Goal: Information Seeking & Learning: Learn about a topic

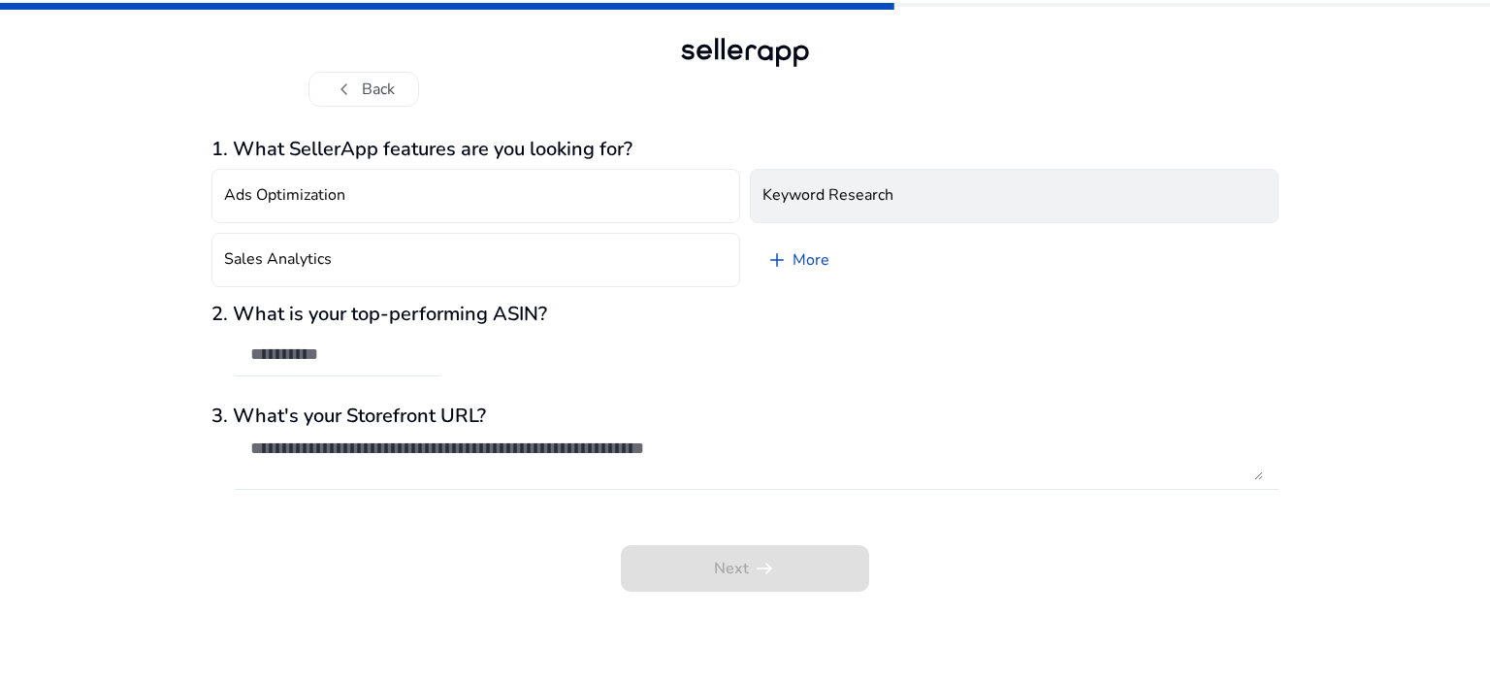
click at [831, 181] on button "Keyword Research" at bounding box center [1014, 196] width 529 height 54
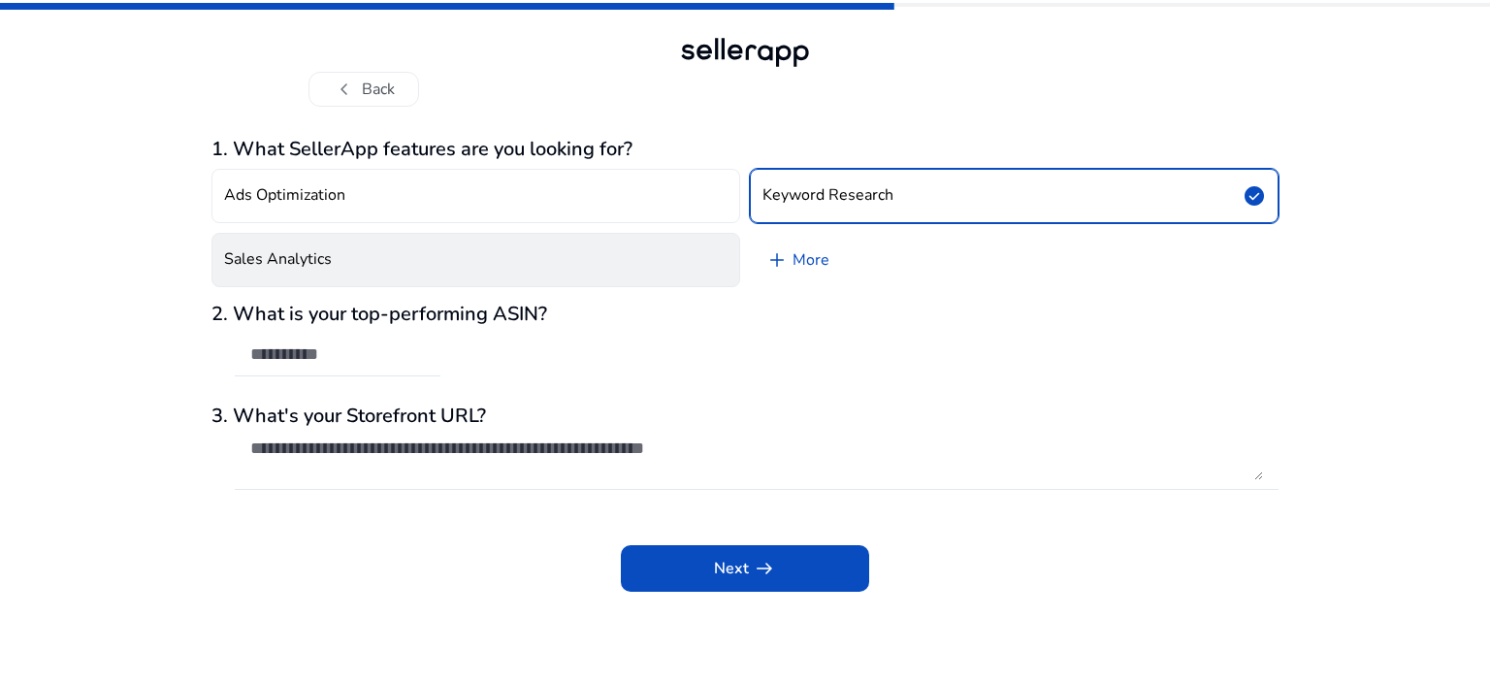
click at [396, 260] on button "Sales Analytics" at bounding box center [475, 260] width 529 height 54
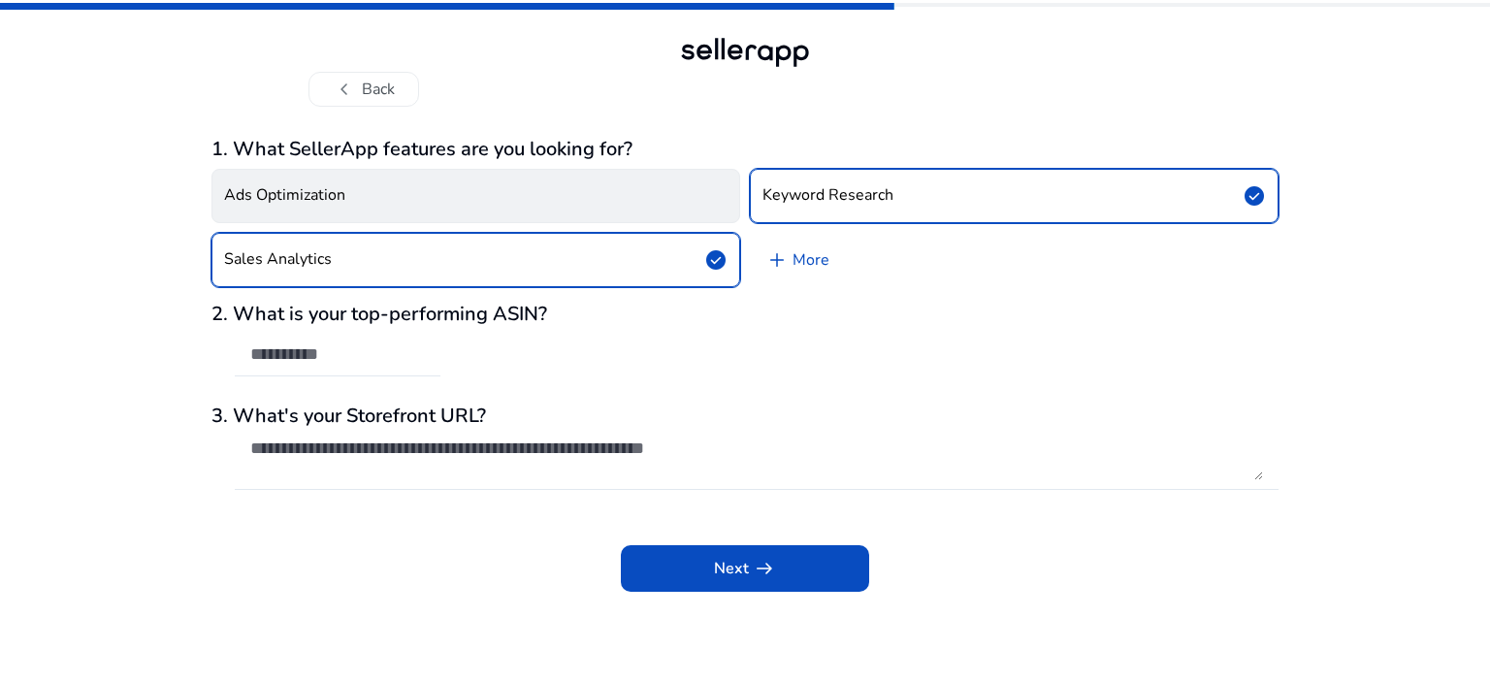
click at [356, 176] on button "Ads Optimization" at bounding box center [475, 196] width 529 height 54
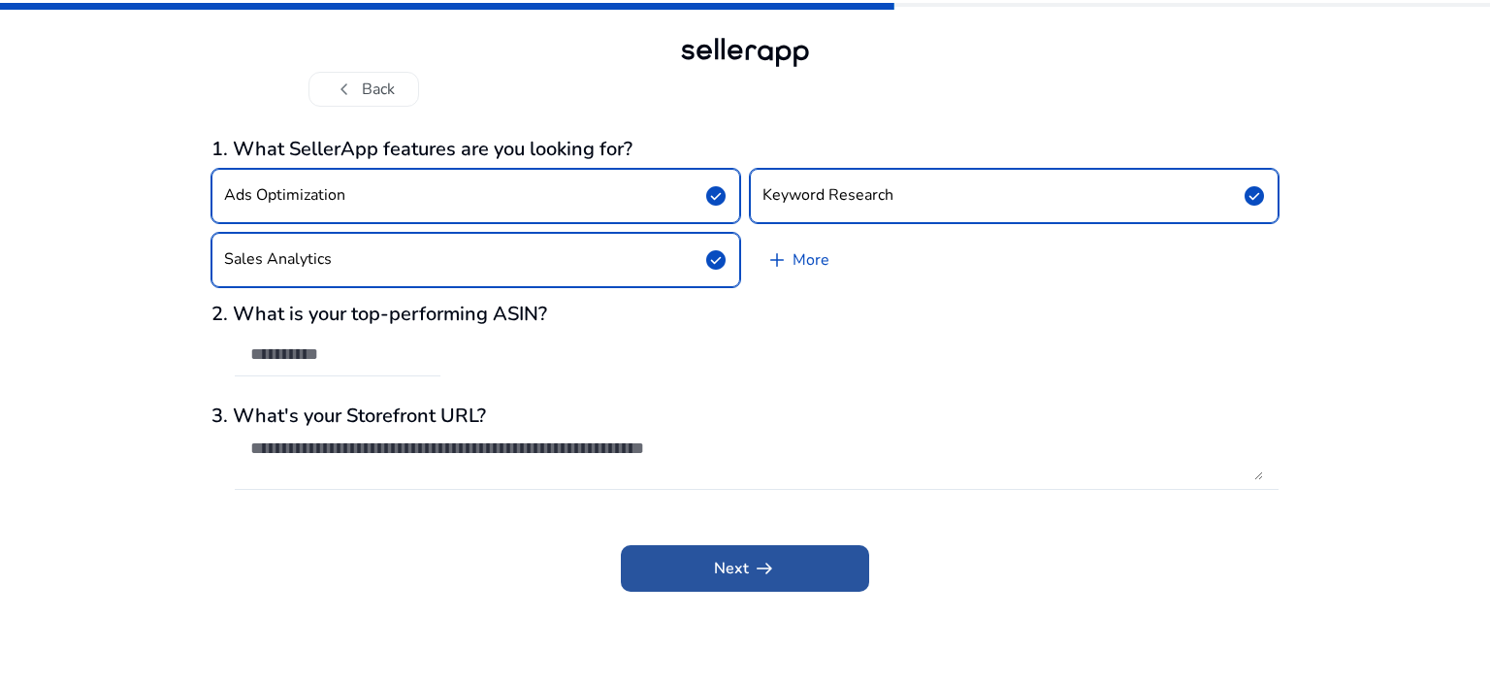
click at [723, 575] on span "Next arrow_right_alt" at bounding box center [745, 568] width 62 height 23
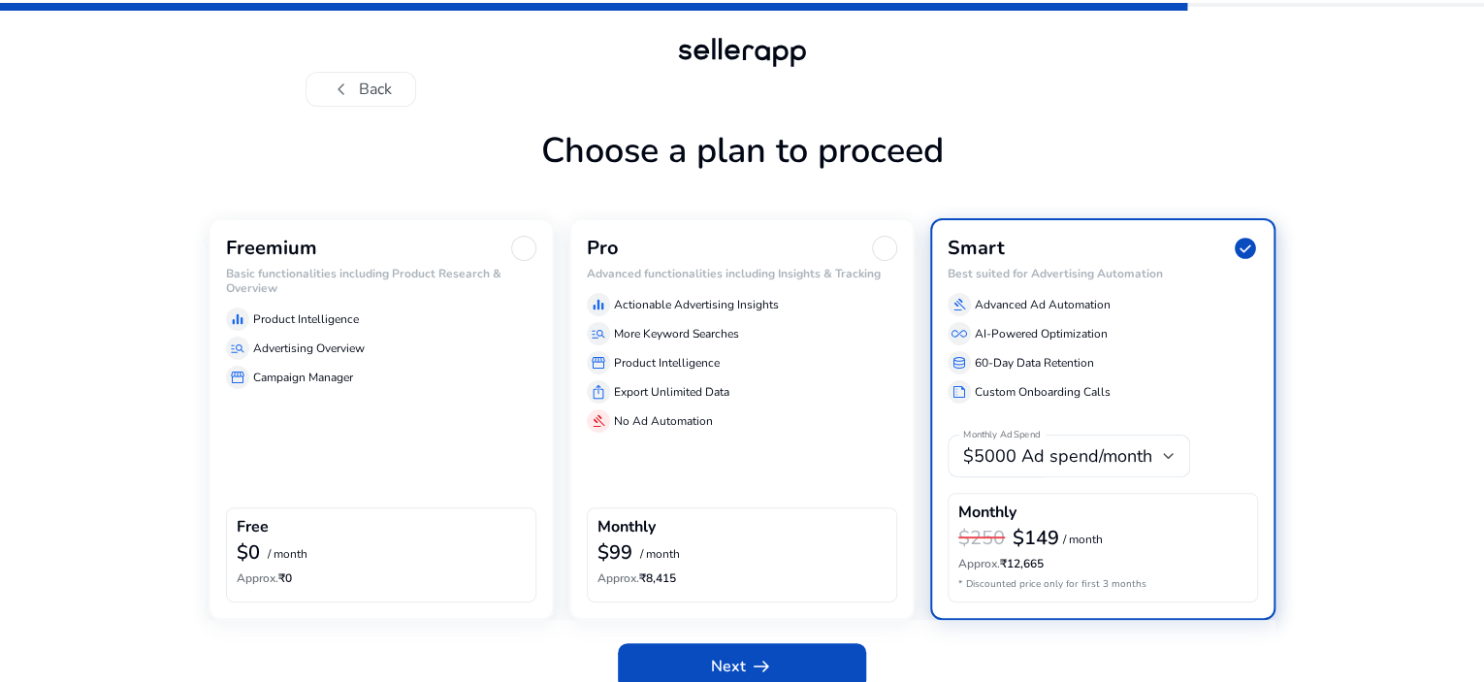
click at [1478, 5] on div "chevron_left Back" at bounding box center [742, 53] width 1484 height 107
click at [1161, 467] on div "$5000 Ad spend/month" at bounding box center [1063, 455] width 200 height 21
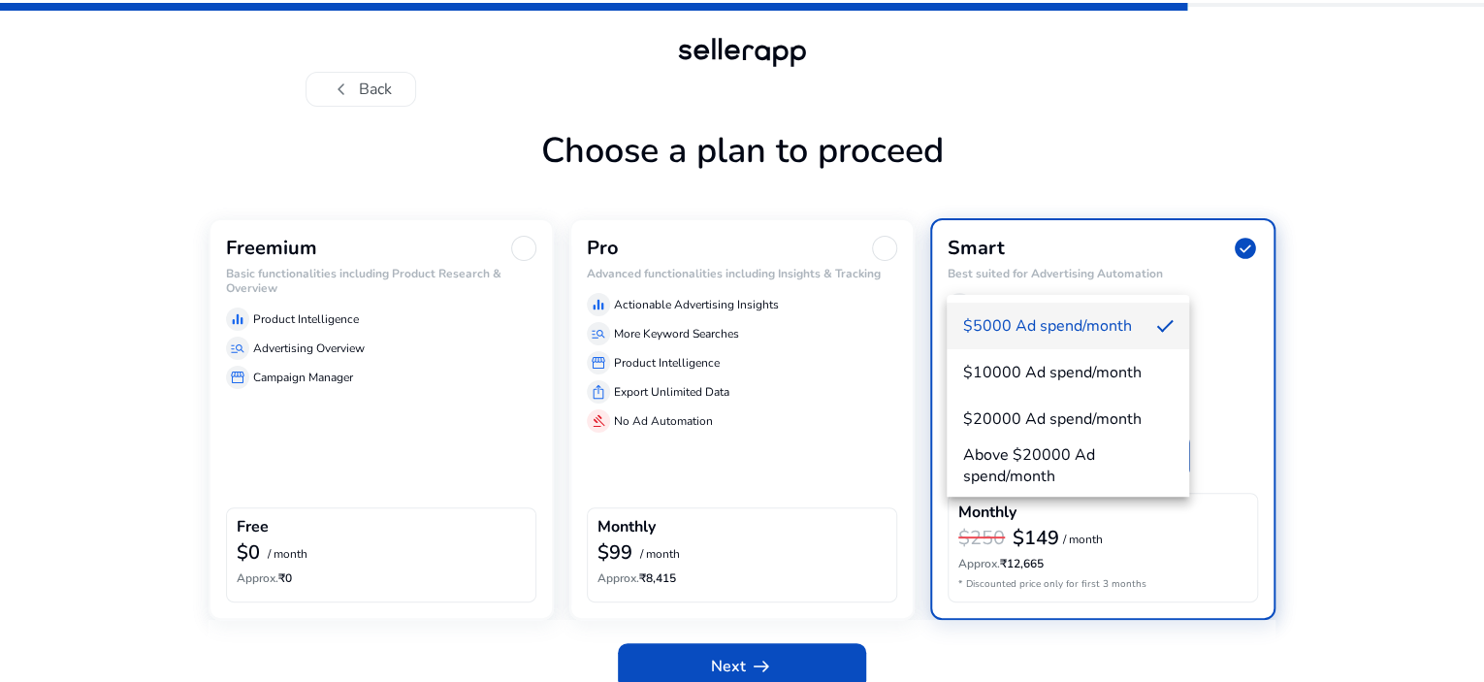
click at [1161, 515] on div at bounding box center [742, 341] width 1484 height 682
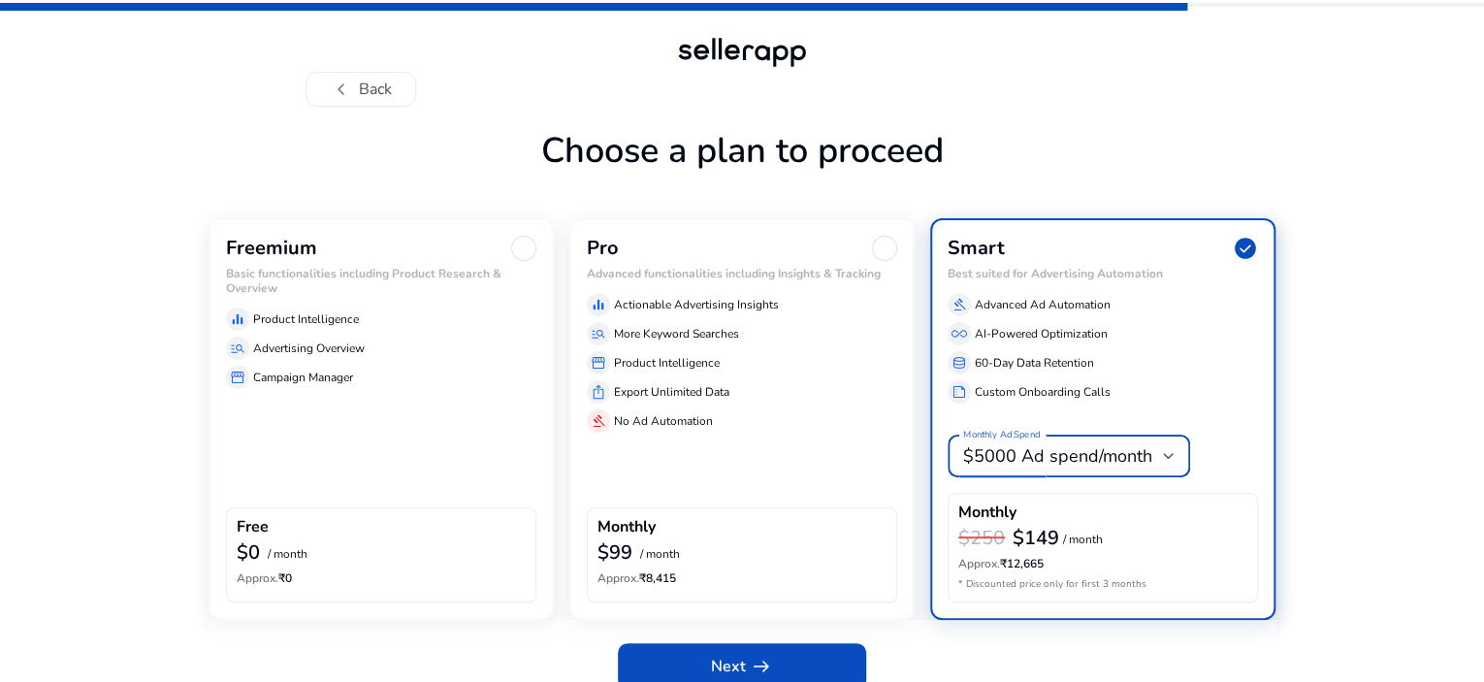
click at [1161, 467] on div "$5000 Ad spend/month" at bounding box center [1063, 455] width 200 height 21
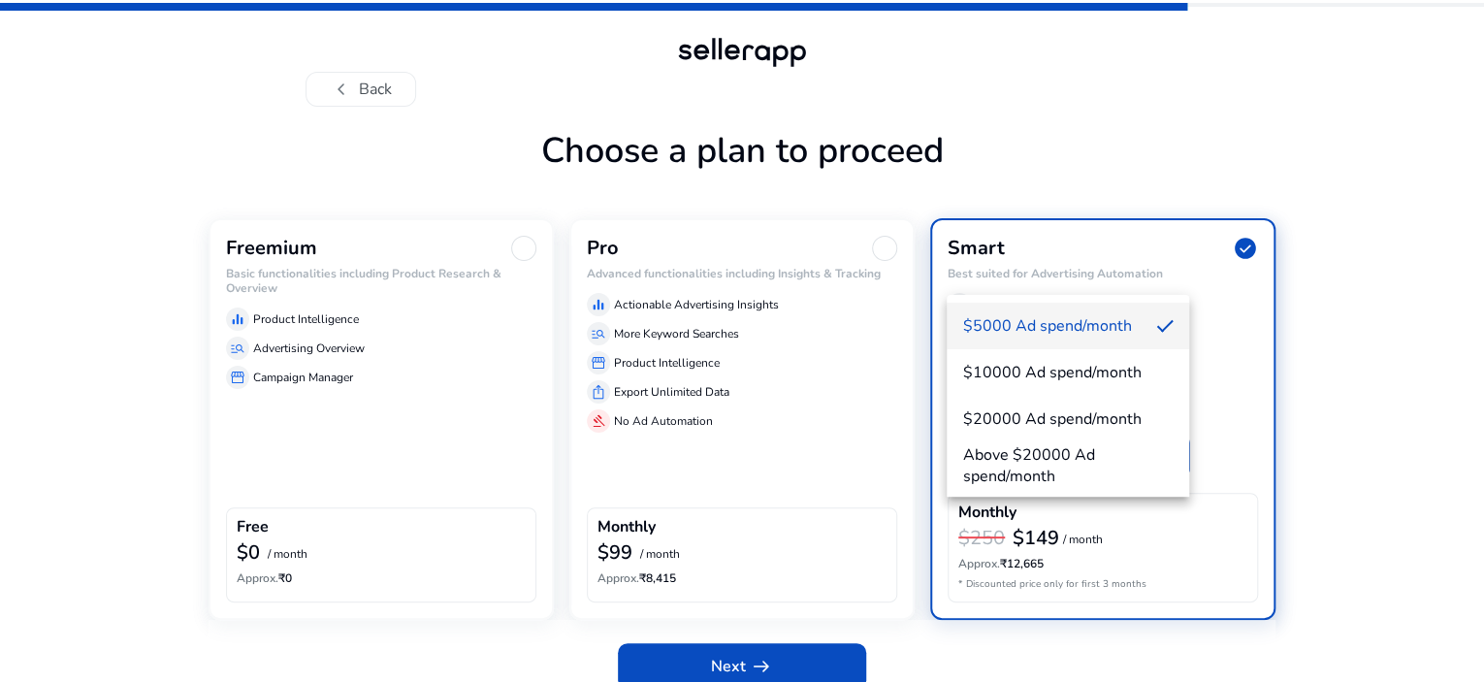
click at [1161, 515] on div at bounding box center [742, 341] width 1484 height 682
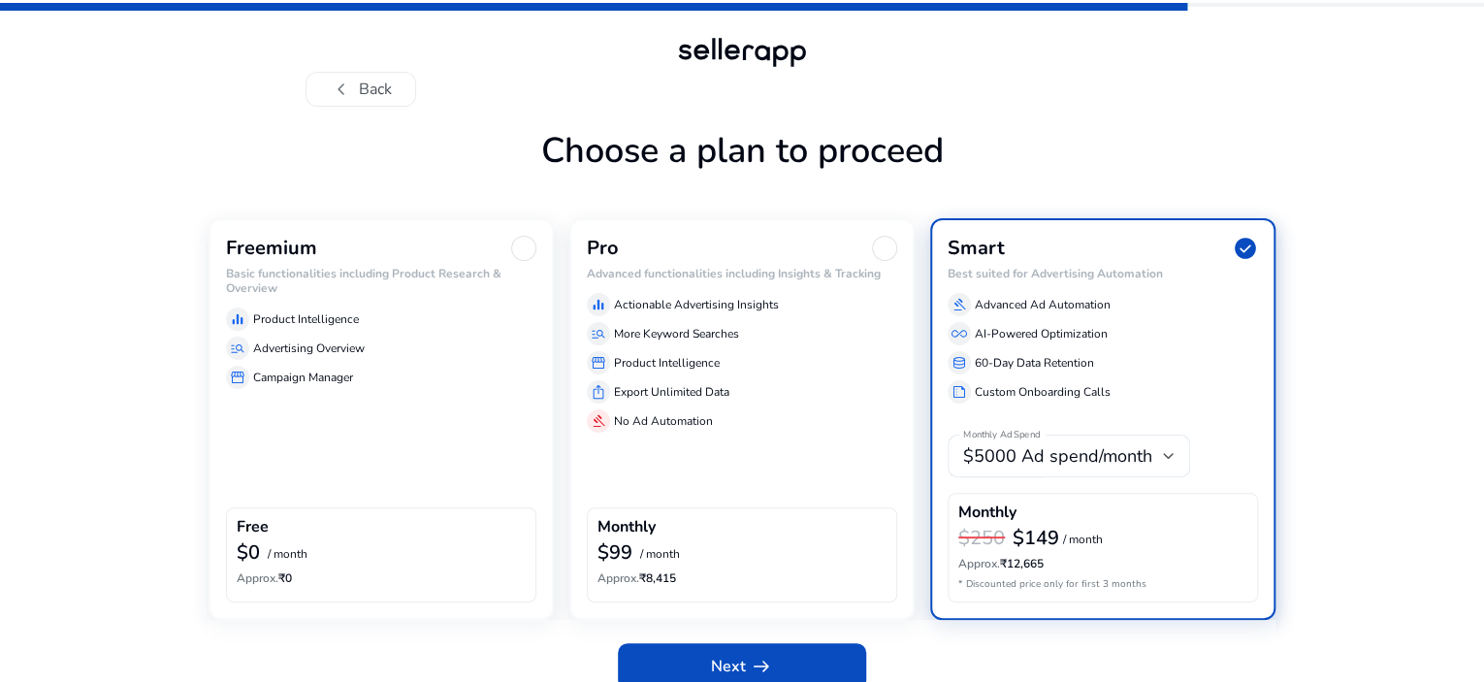
click at [366, 601] on div "Free $0 / month Approx. ₹0" at bounding box center [381, 554] width 310 height 94
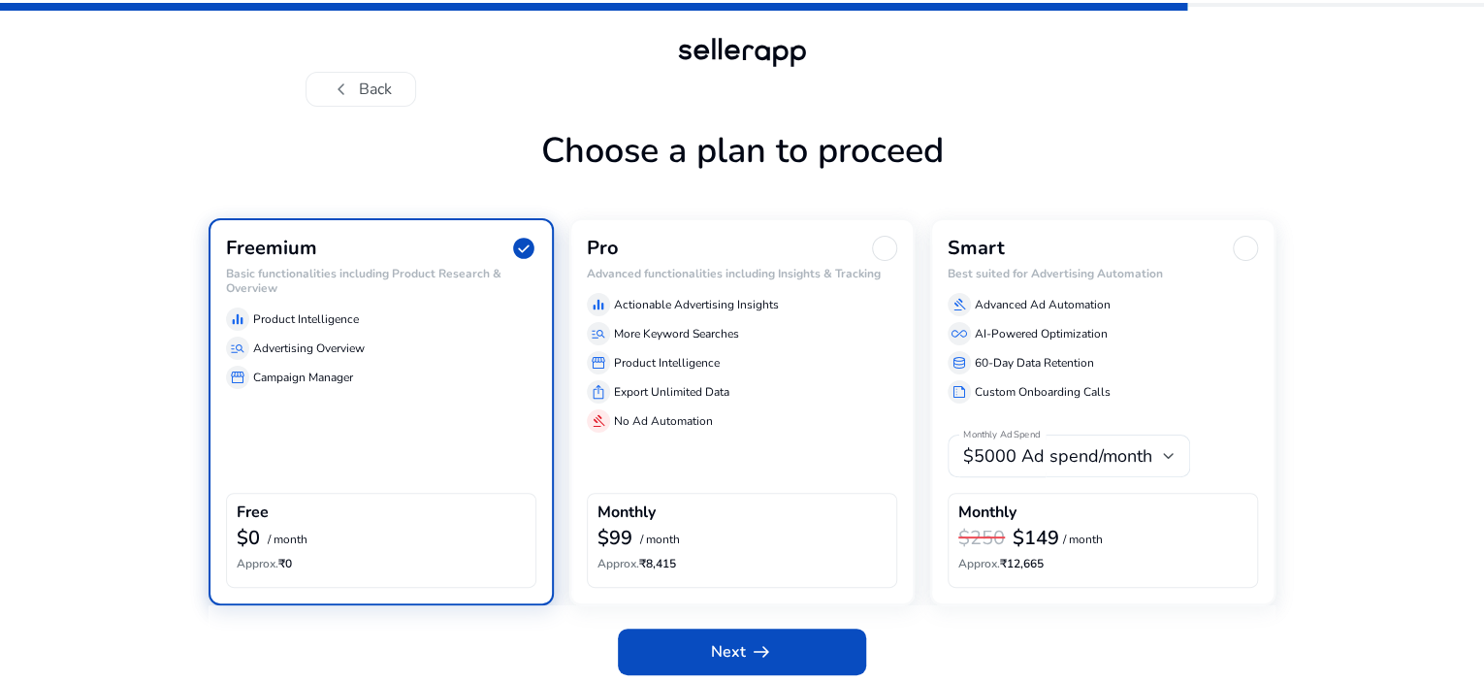
click at [314, 497] on div "Freemium check_circle Basic functionalities including Product Research & Overvi…" at bounding box center [381, 411] width 345 height 386
click at [524, 261] on span "check_circle" at bounding box center [523, 248] width 25 height 25
click at [276, 526] on div "Free" at bounding box center [381, 514] width 289 height 22
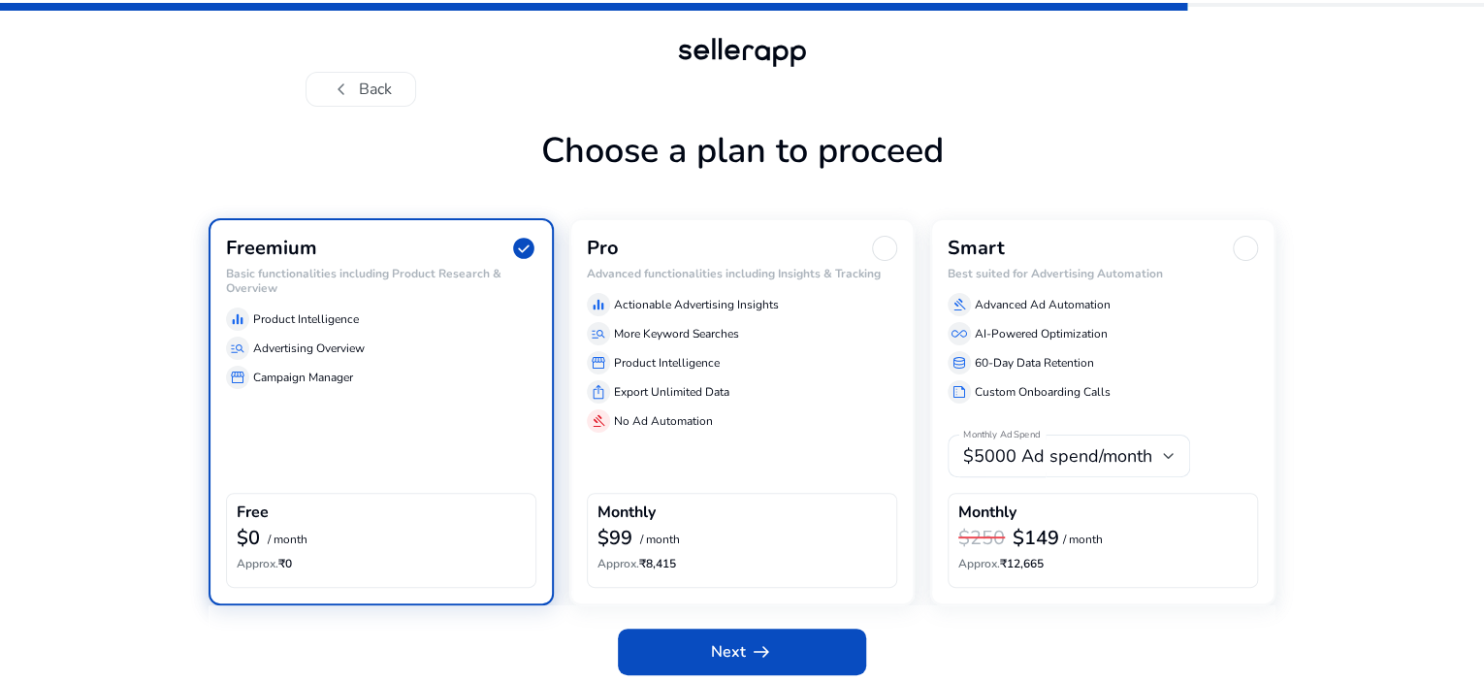
click at [276, 526] on div "Free" at bounding box center [381, 514] width 289 height 22
click at [335, 552] on div "$0 / month" at bounding box center [381, 539] width 289 height 25
click at [815, 507] on div "Pro Advanced functionalities including Insights & Tracking equalizer Actionable…" at bounding box center [741, 411] width 345 height 386
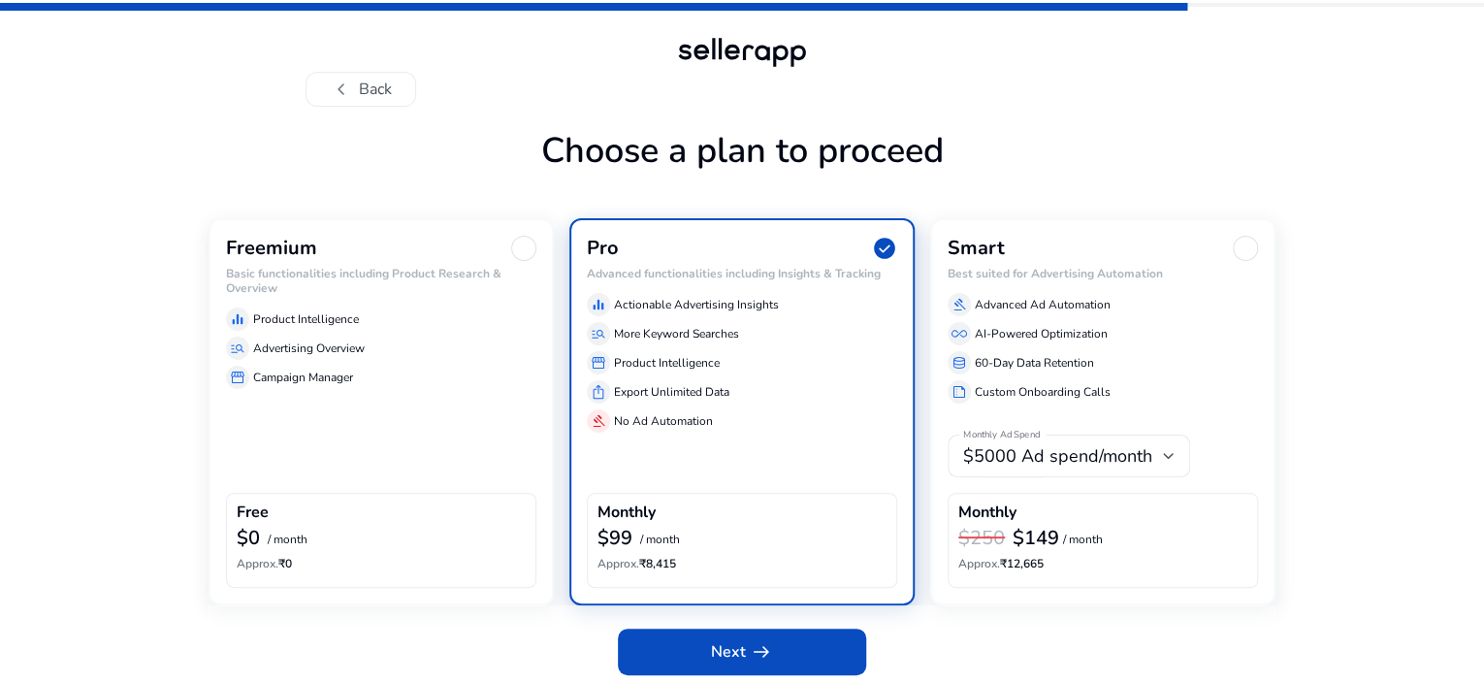
click at [773, 570] on h6 "Approx. ₹8,415" at bounding box center [742, 564] width 289 height 14
drag, startPoint x: 1223, startPoint y: 294, endPoint x: 1090, endPoint y: 240, distance: 143.6
click at [1090, 240] on div "Choose a plan to proceed Freemium Basic functionalities including Product Resea…" at bounding box center [742, 410] width 1067 height 561
click at [928, 218] on h1 "Choose a plan to proceed" at bounding box center [742, 174] width 1067 height 88
click at [557, 218] on h1 "Choose a plan to proceed" at bounding box center [742, 174] width 1067 height 88
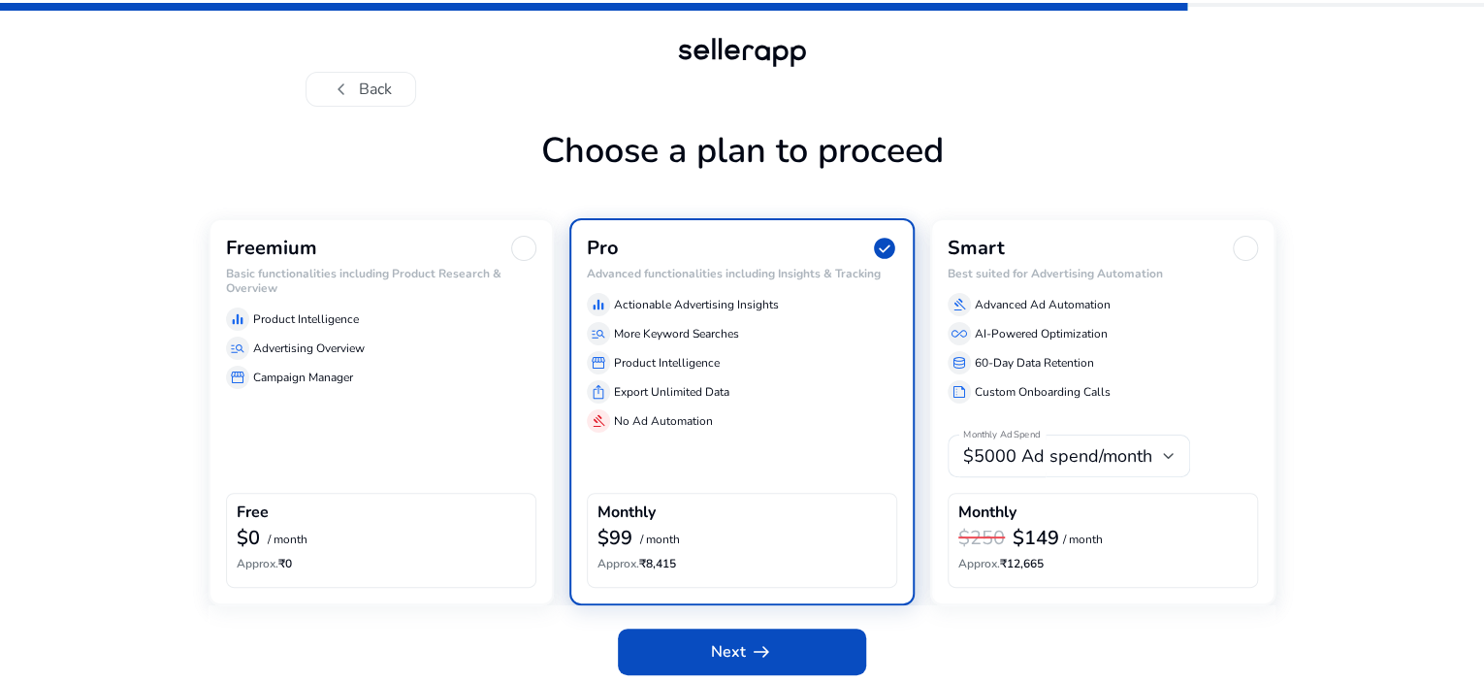
click at [376, 451] on div "Freemium Basic functionalities including Product Research & Overview equalizer …" at bounding box center [381, 411] width 345 height 386
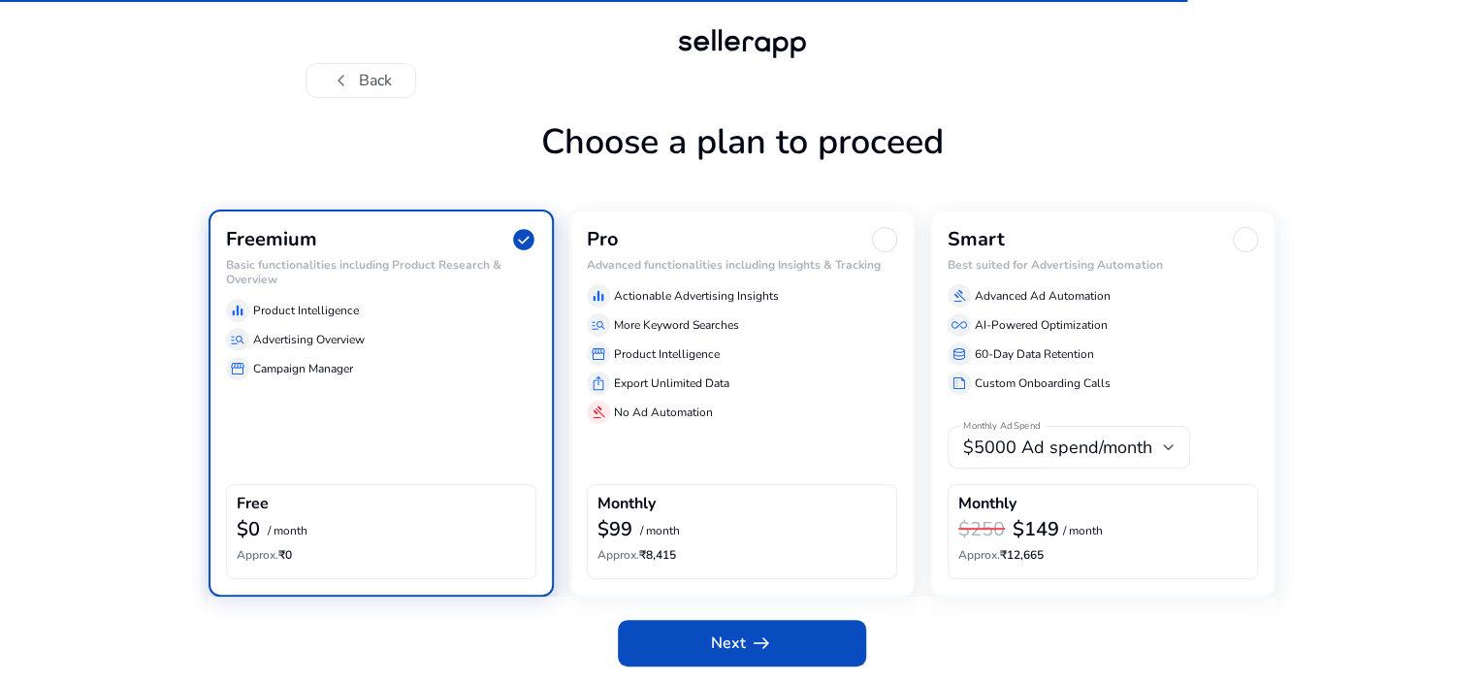
scroll to position [69, 0]
click at [750, 637] on span "arrow_right_alt" at bounding box center [761, 642] width 23 height 23
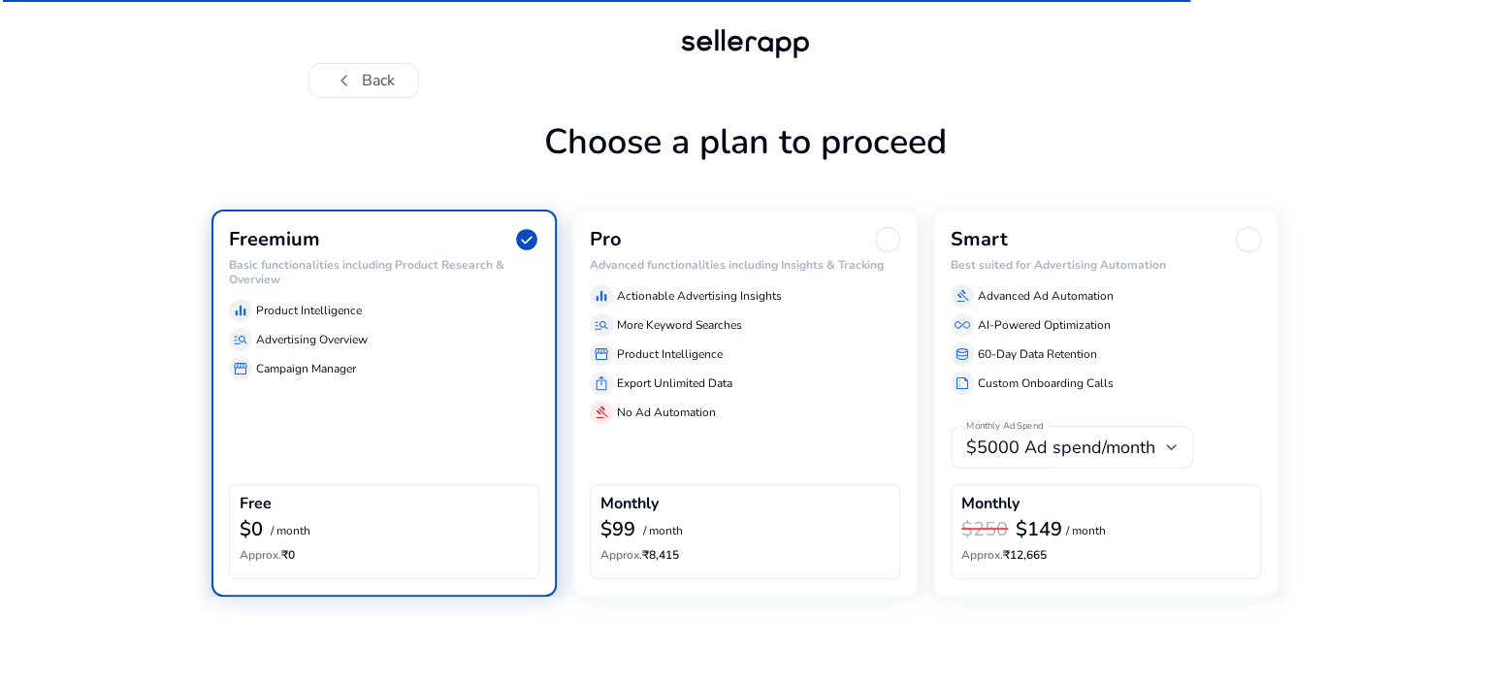
scroll to position [0, 0]
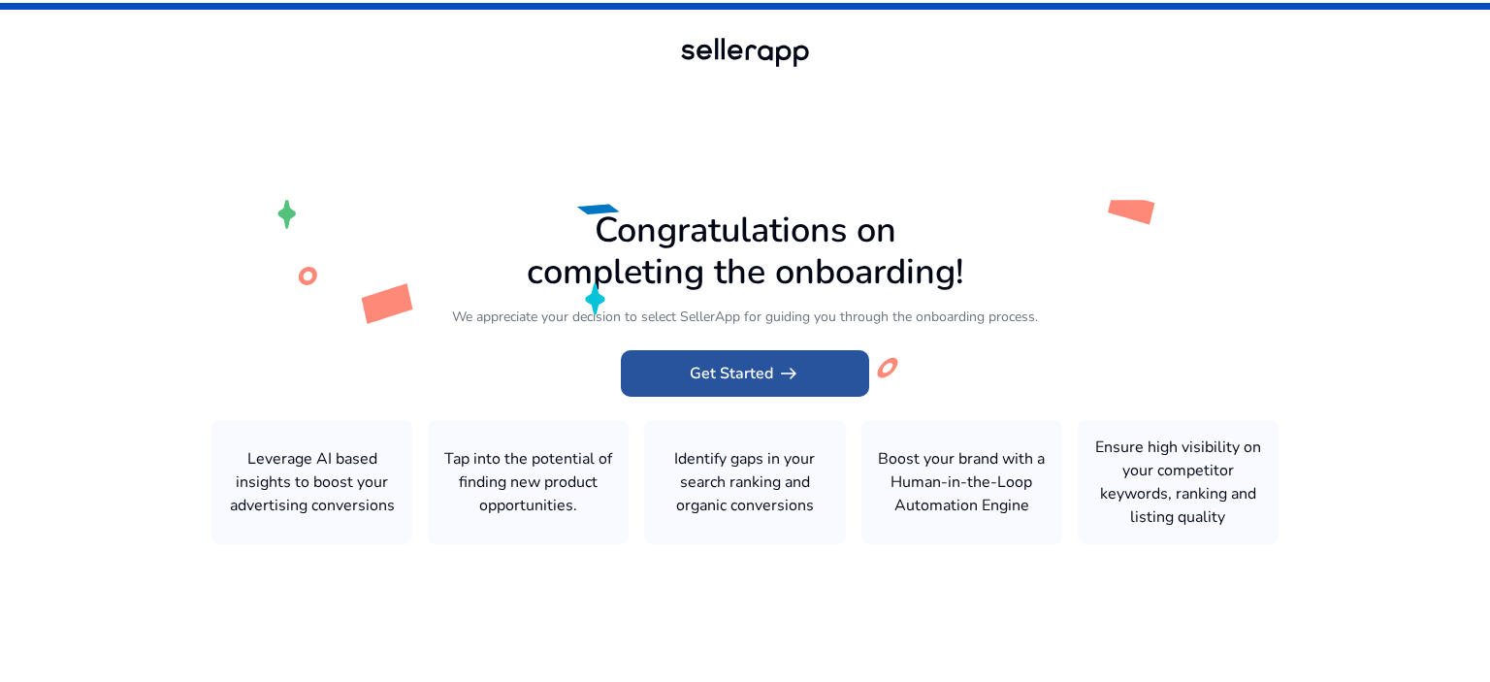
click at [742, 377] on span "Get Started arrow_right_alt" at bounding box center [745, 373] width 111 height 23
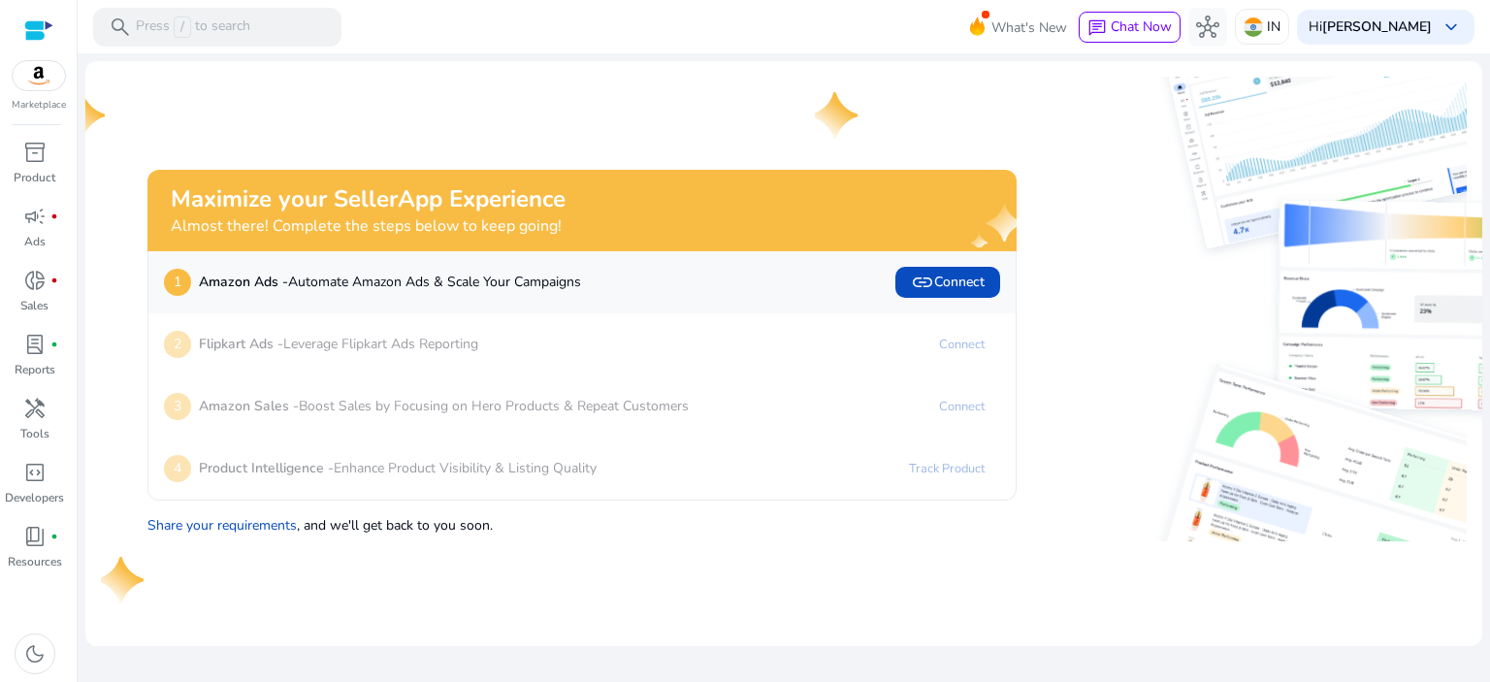
click at [48, 77] on img at bounding box center [39, 75] width 52 height 29
drag, startPoint x: 42, startPoint y: 101, endPoint x: 42, endPoint y: 87, distance: 13.6
click at [42, 87] on div "Marketplace" at bounding box center [38, 56] width 77 height 113
click at [42, 87] on img at bounding box center [39, 75] width 52 height 29
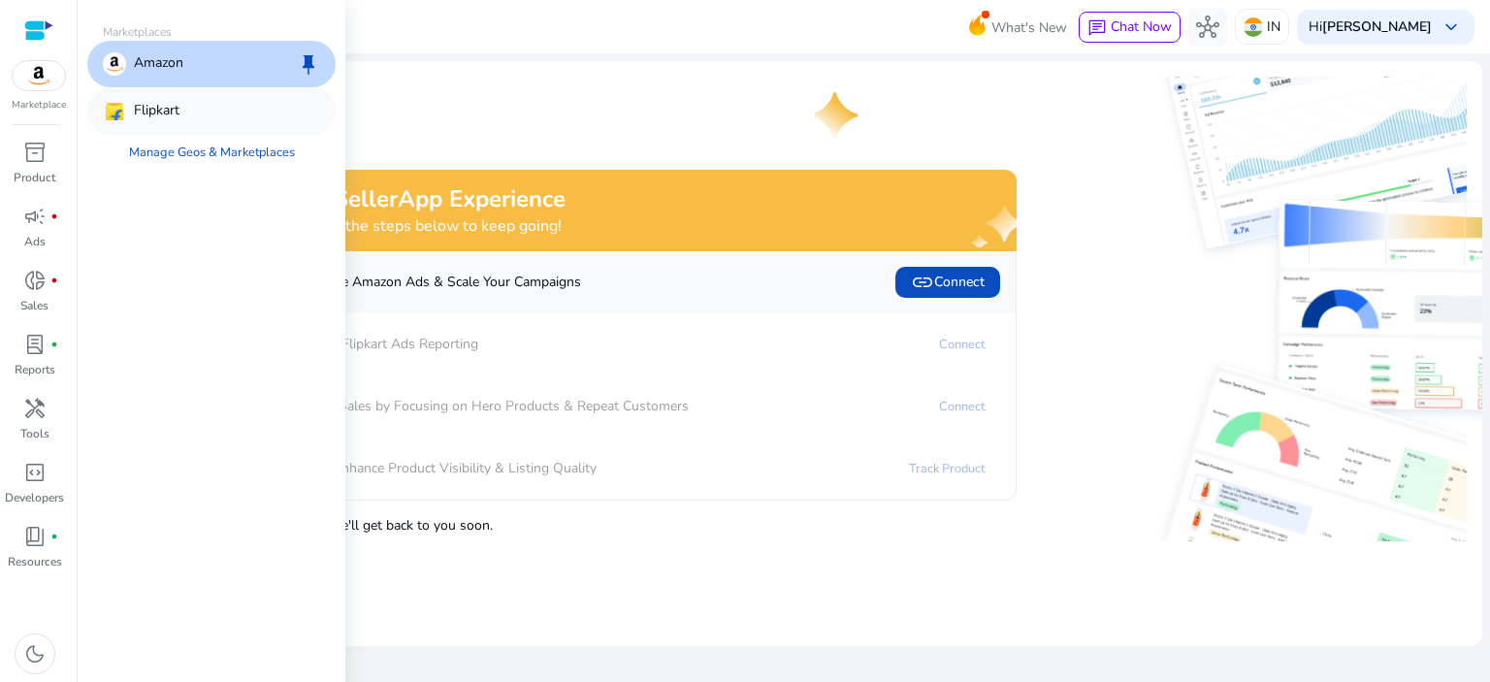
click at [194, 115] on div "Flipkart" at bounding box center [211, 111] width 248 height 47
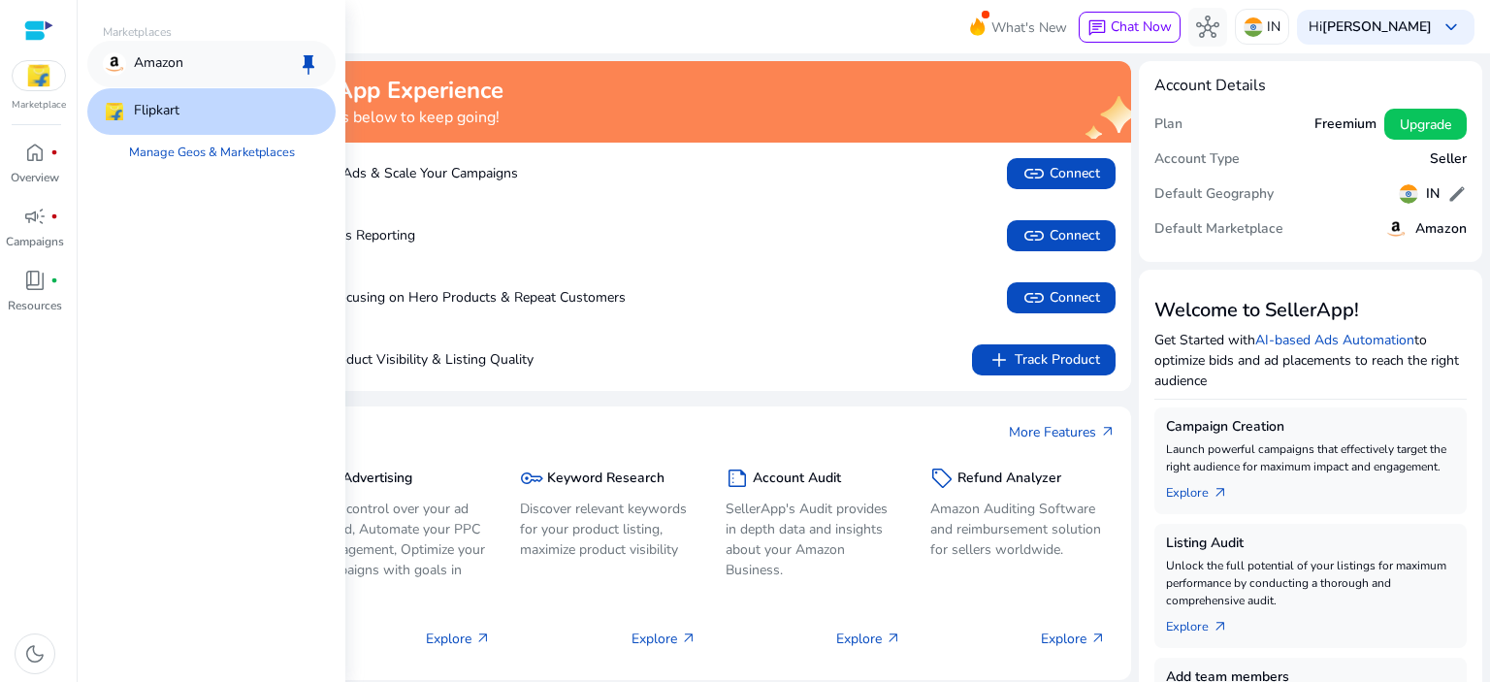
click at [175, 62] on p "Amazon" at bounding box center [158, 63] width 49 height 23
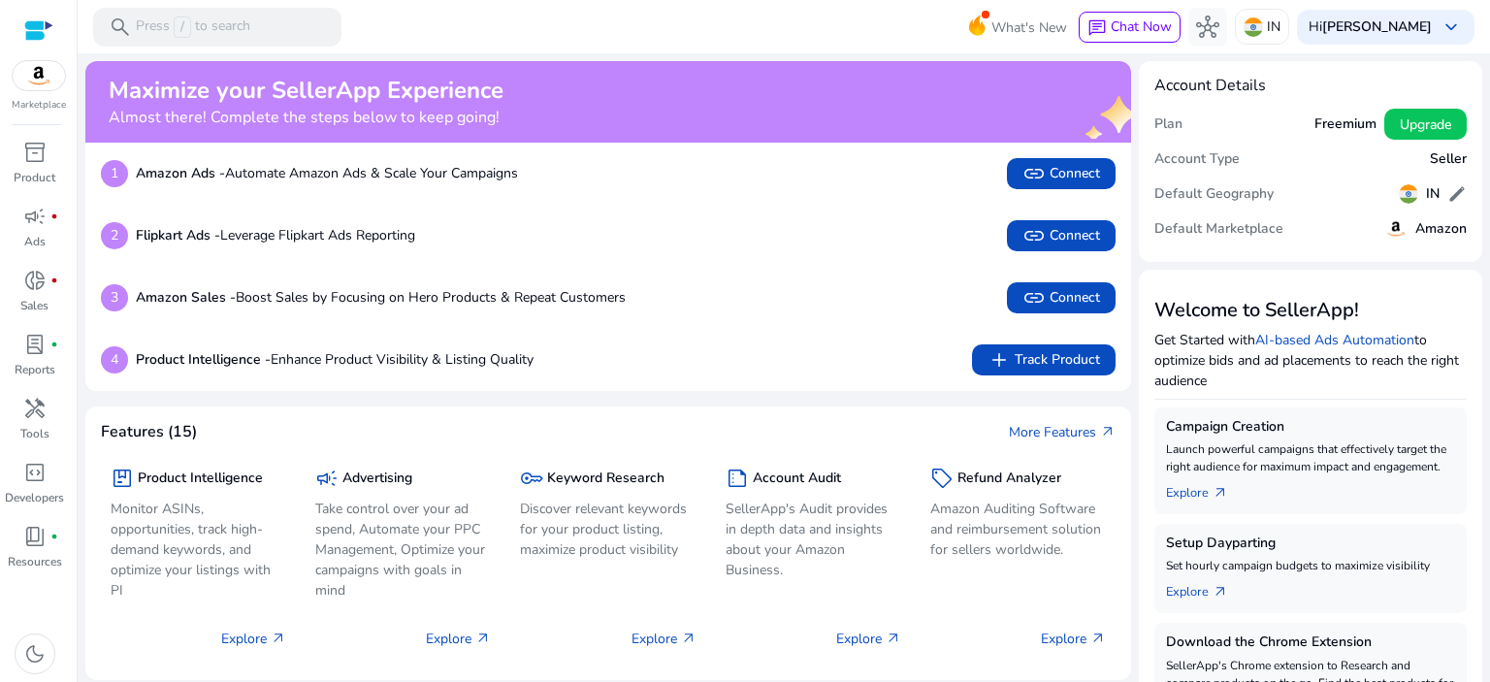
click at [749, 19] on mat-toolbar "search Press / to search What's New chat Chat Now hub IN Hi [PERSON_NAME] keybo…" at bounding box center [784, 26] width 1412 height 53
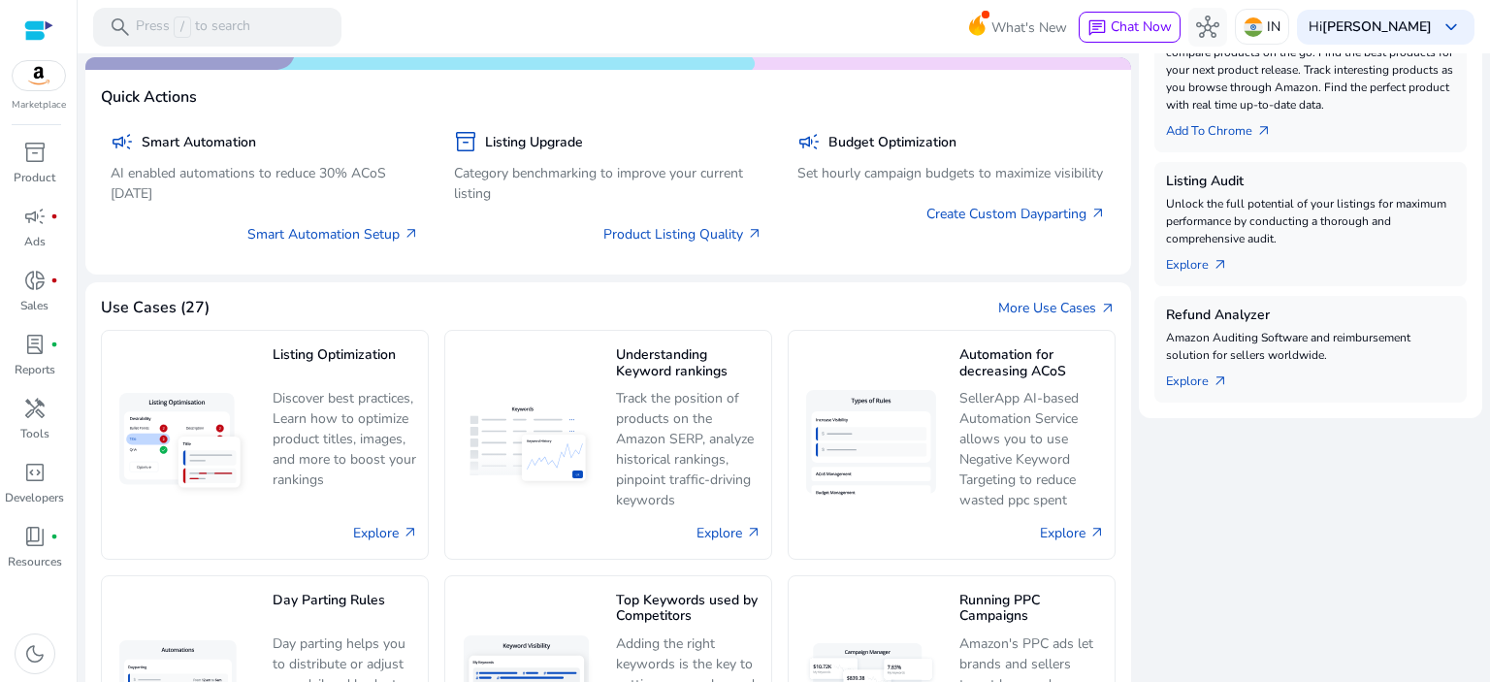
scroll to position [590, 0]
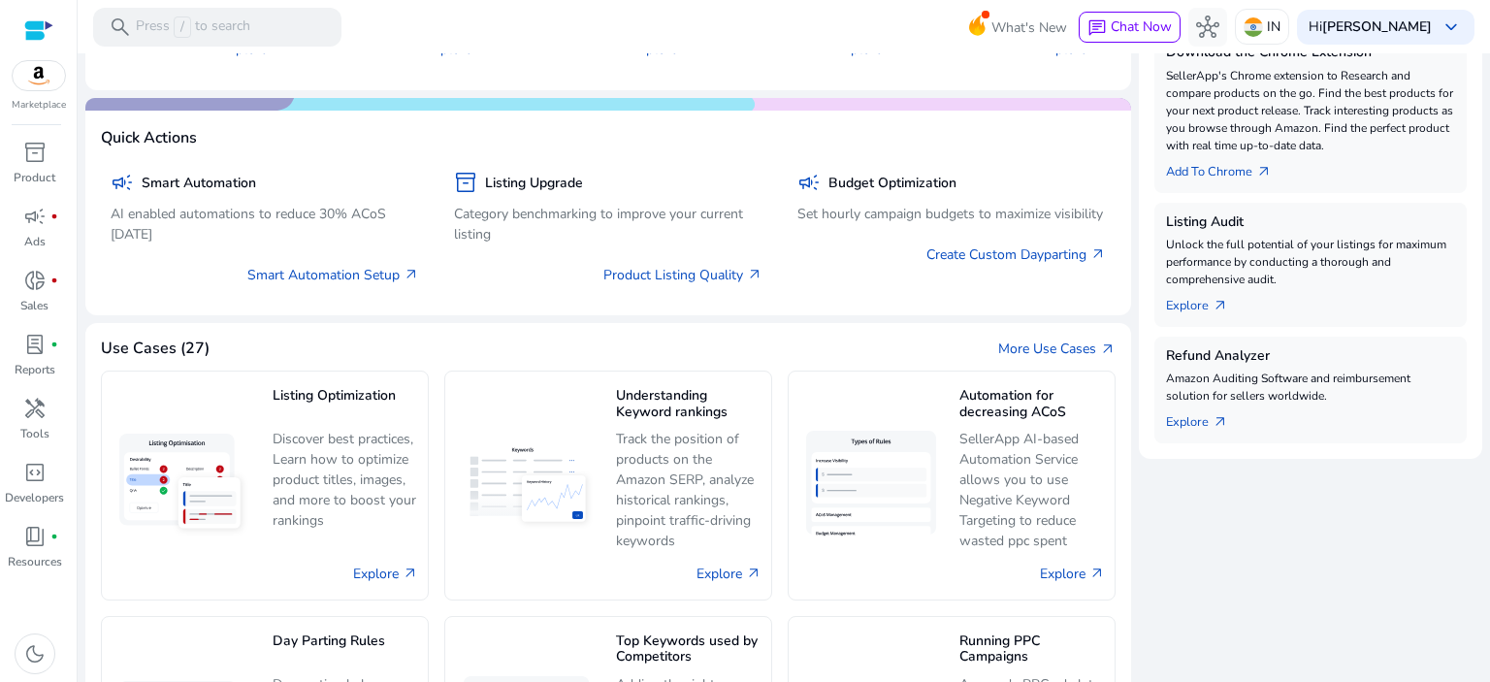
drag, startPoint x: 1480, startPoint y: 299, endPoint x: 1489, endPoint y: 372, distance: 74.2
click at [1489, 372] on mat-sidenav-content "search Press / to search What's New chat Chat Now hub IN Hi [PERSON_NAME] keybo…" at bounding box center [784, 341] width 1412 height 682
click at [1331, 570] on app-home-side-panel "Account Details Plan Freemium Upgrade Account Type Seller Default Geography IN …" at bounding box center [1310, 274] width 343 height 1606
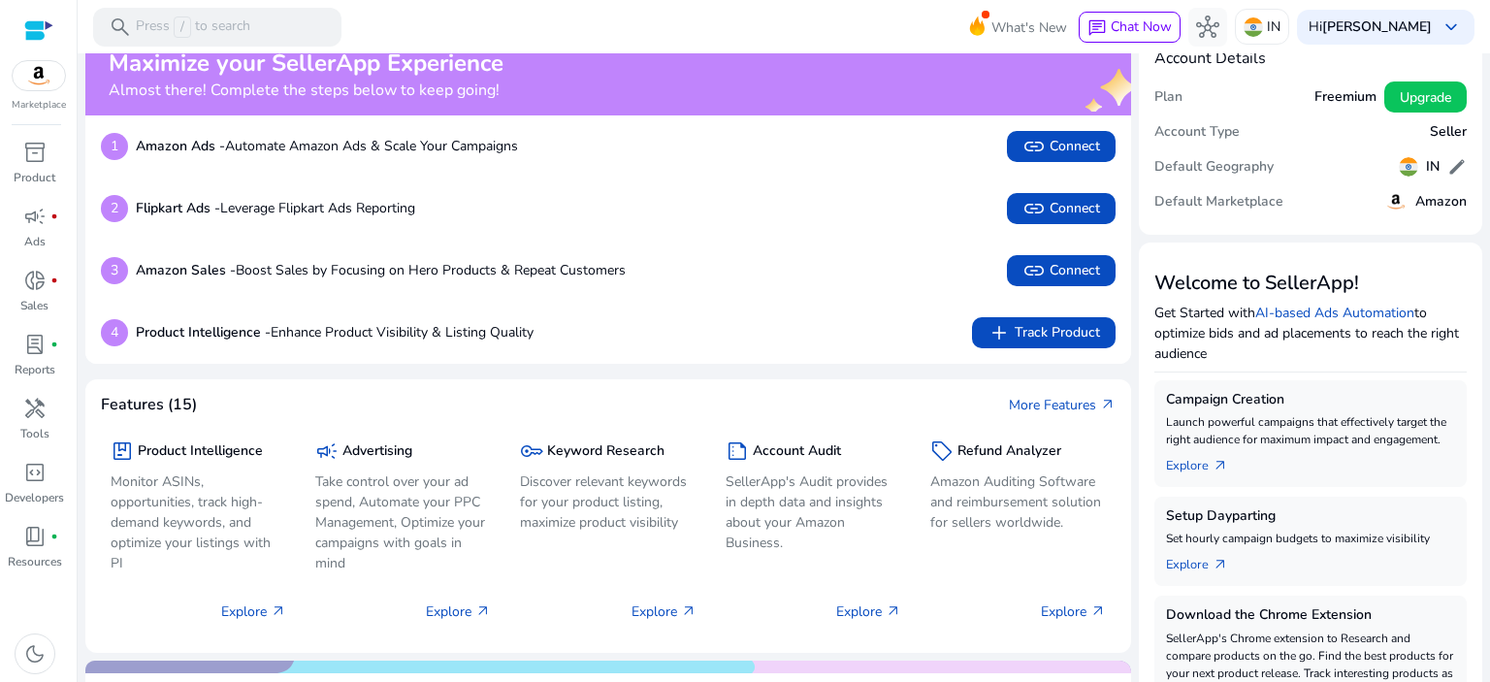
scroll to position [0, 0]
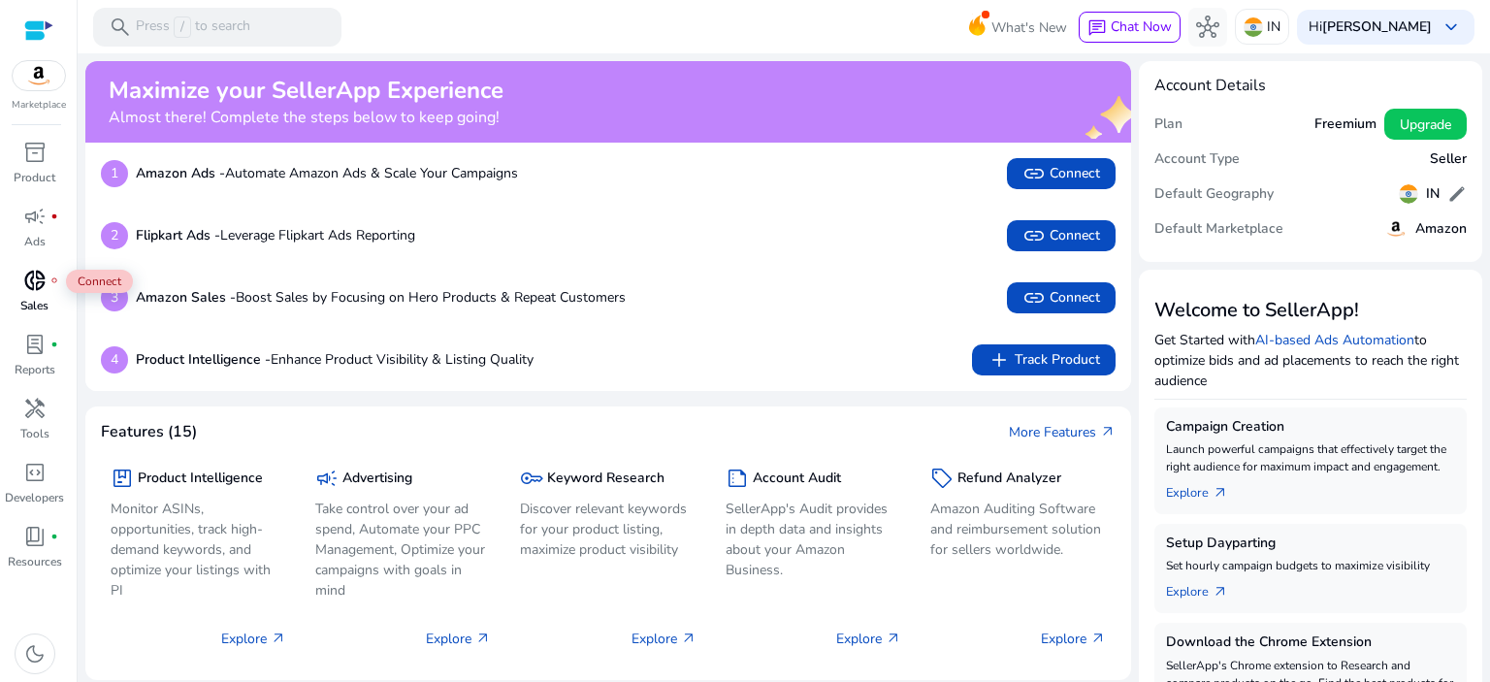
click at [39, 286] on span "donut_small" at bounding box center [34, 280] width 23 height 23
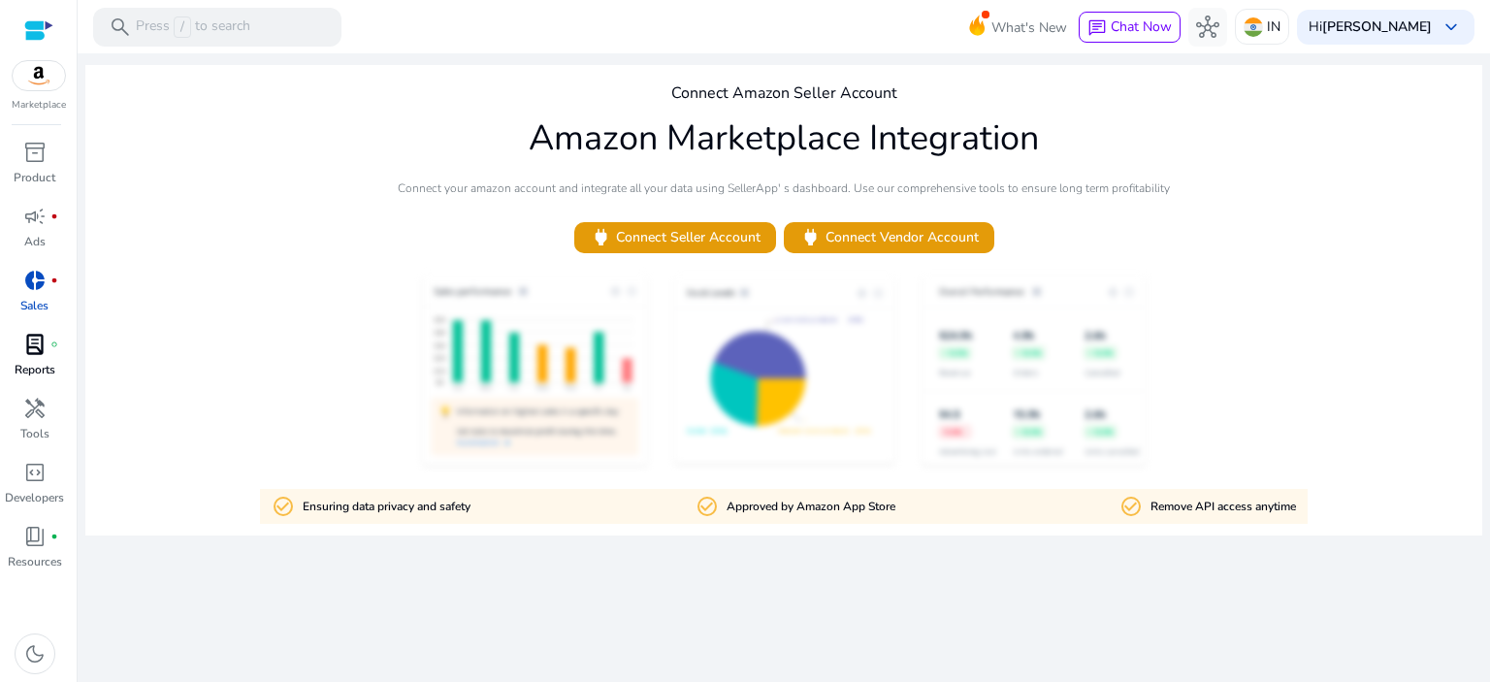
click at [30, 372] on p "Reports" at bounding box center [35, 369] width 41 height 17
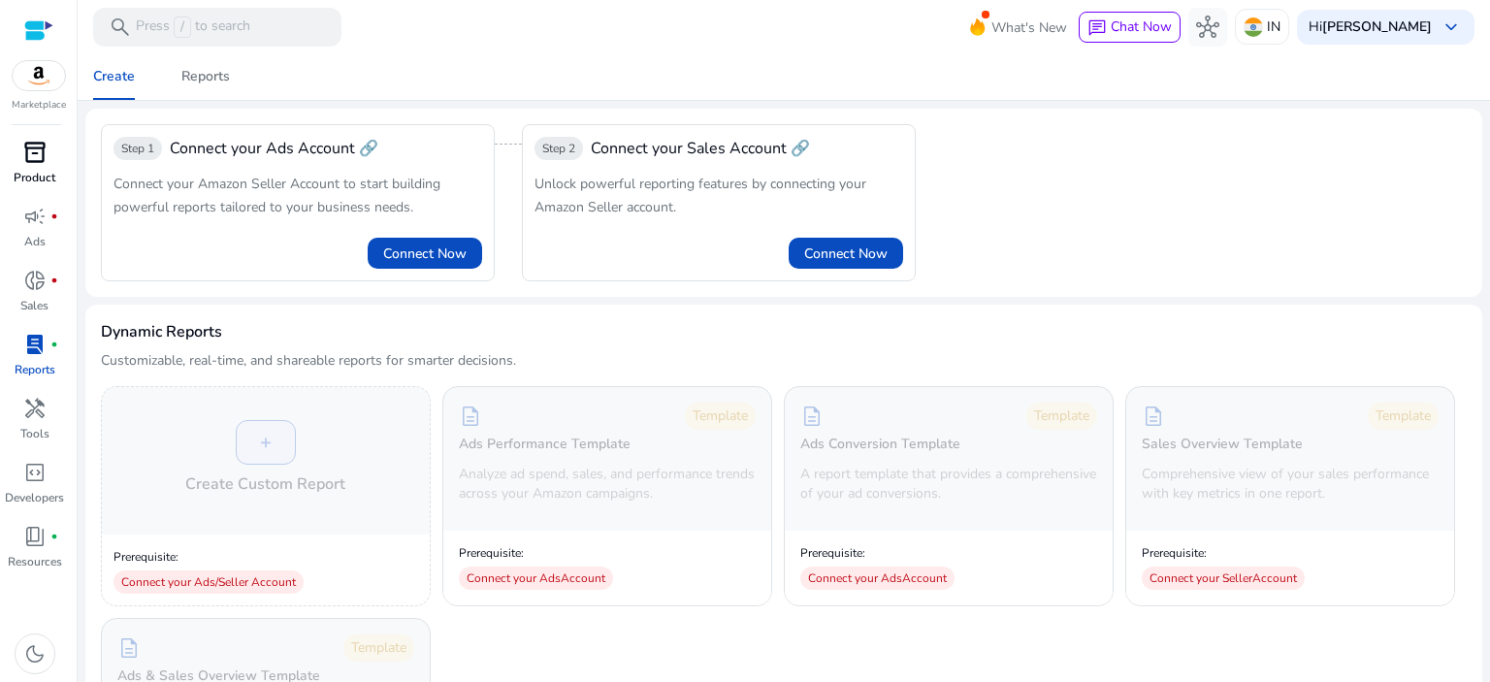
click at [46, 161] on span "inventory_2" at bounding box center [34, 152] width 23 height 23
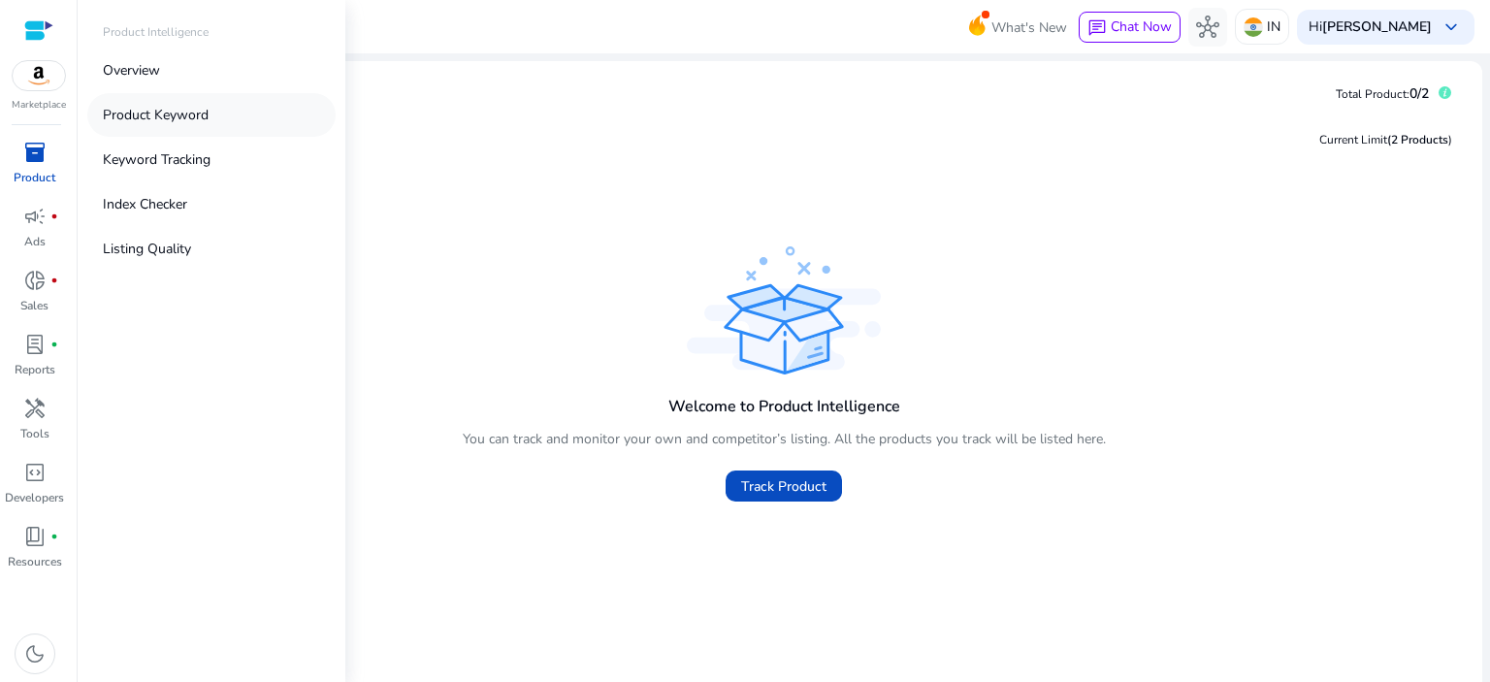
click at [164, 111] on p "Product Keyword" at bounding box center [156, 115] width 106 height 20
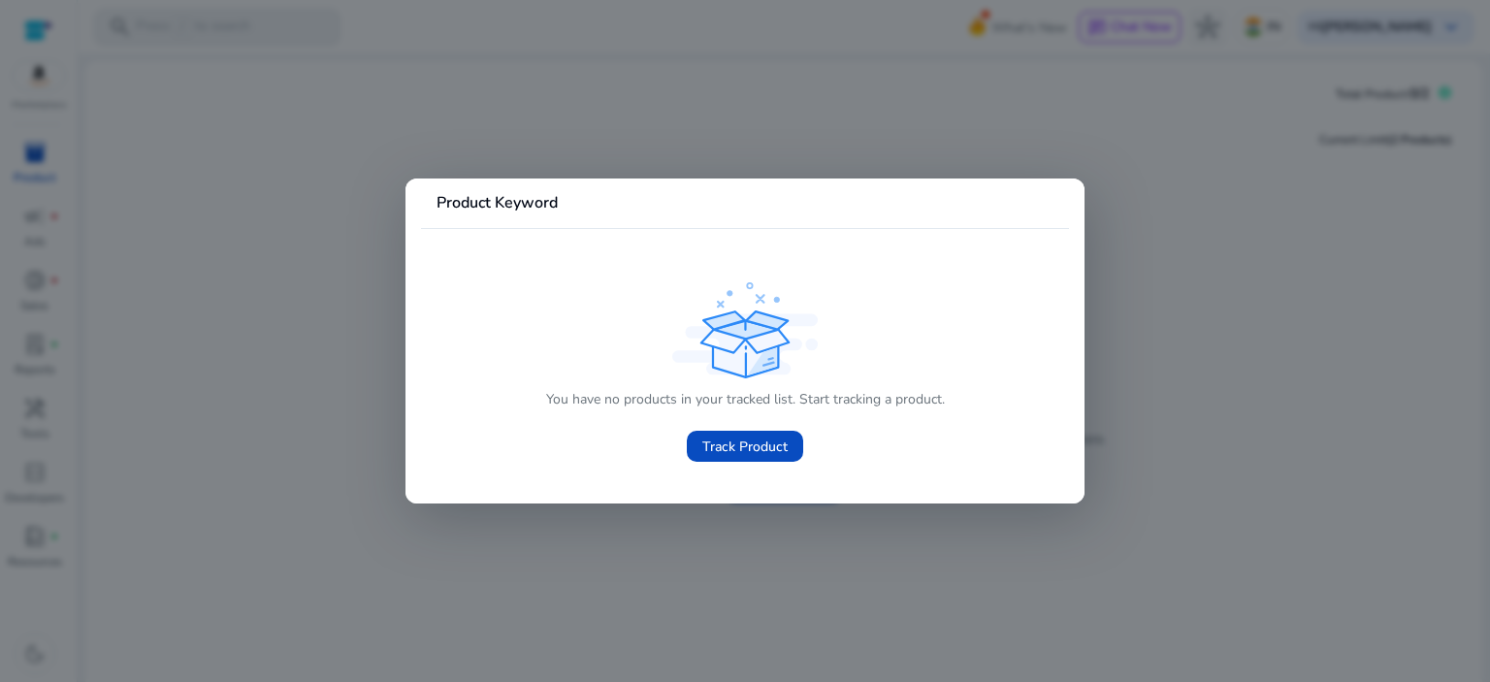
click at [1130, 310] on div at bounding box center [745, 341] width 1490 height 682
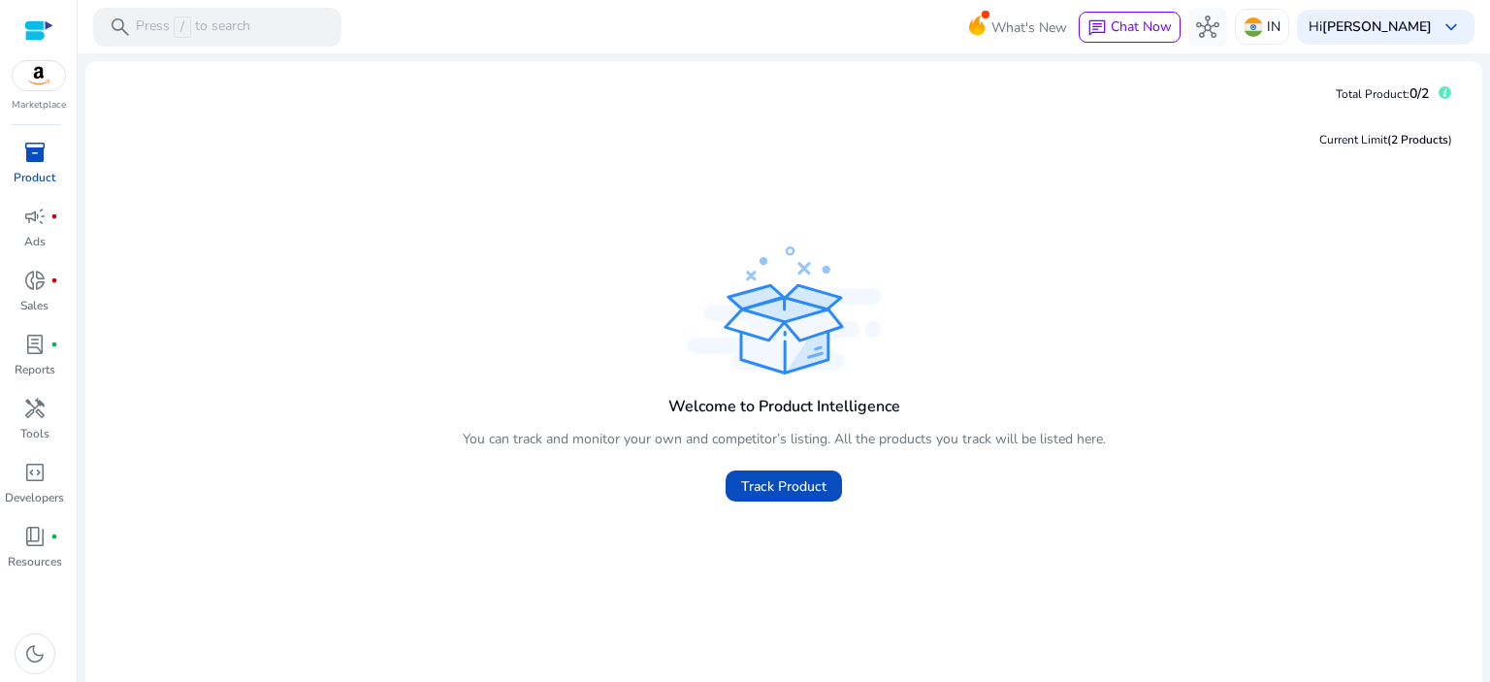
click at [1130, 310] on div "Welcome to Product Intelligence You can track and monitor your own and competit…" at bounding box center [784, 377] width 1366 height 271
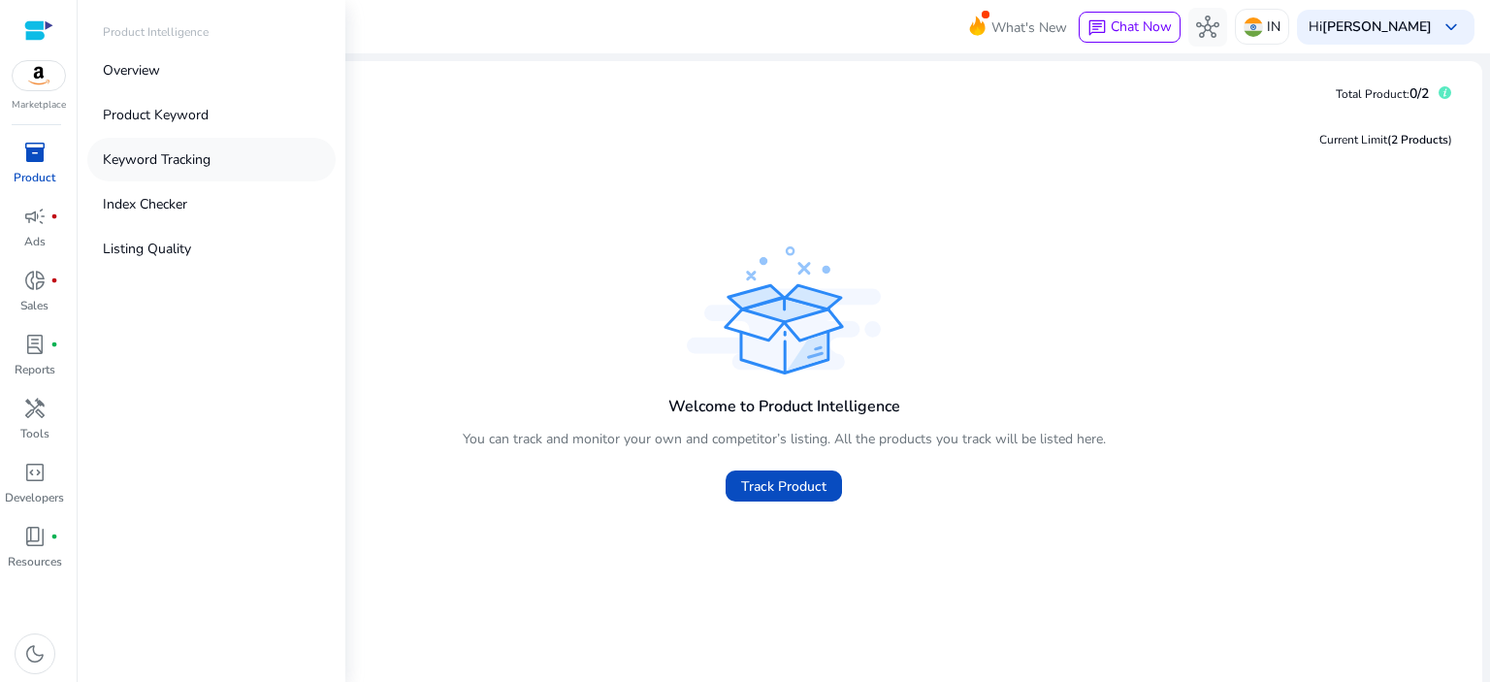
click at [147, 150] on p "Keyword Tracking" at bounding box center [157, 159] width 108 height 20
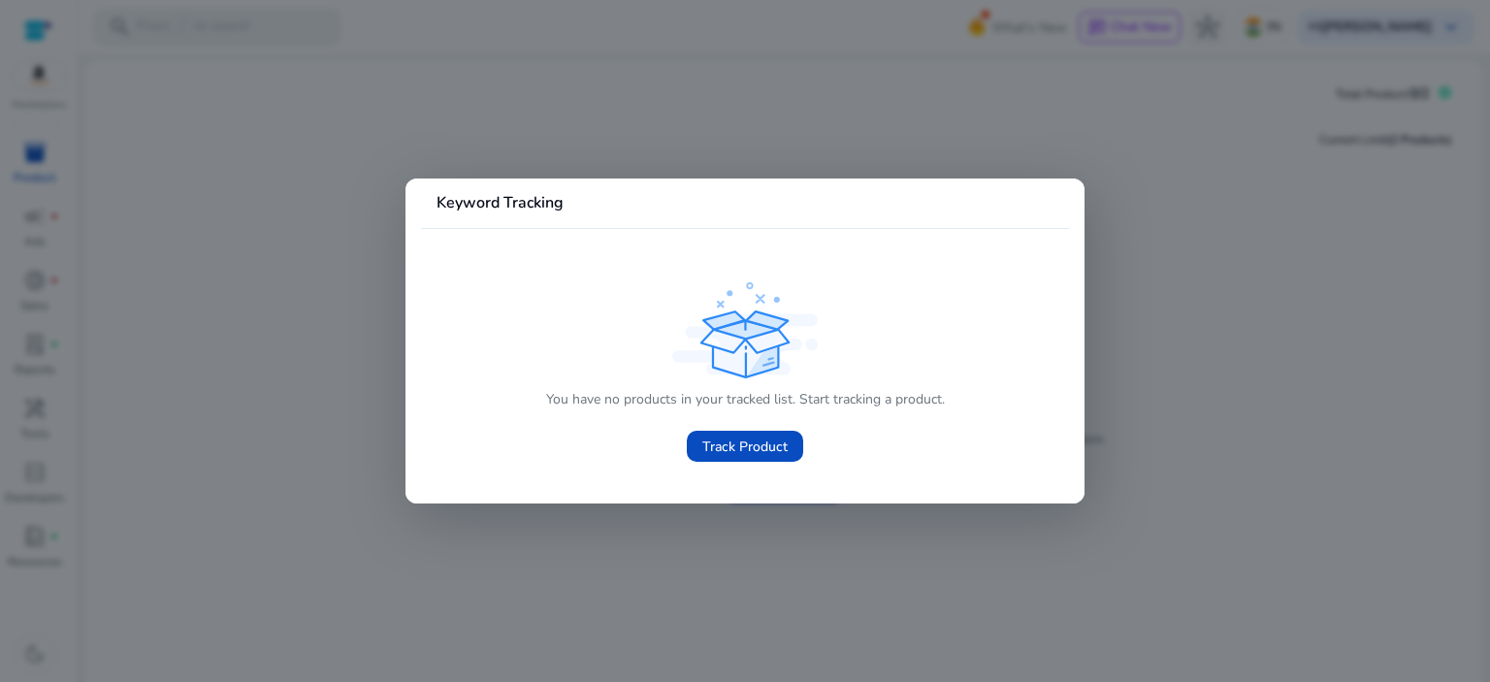
click at [1134, 264] on div at bounding box center [745, 341] width 1490 height 682
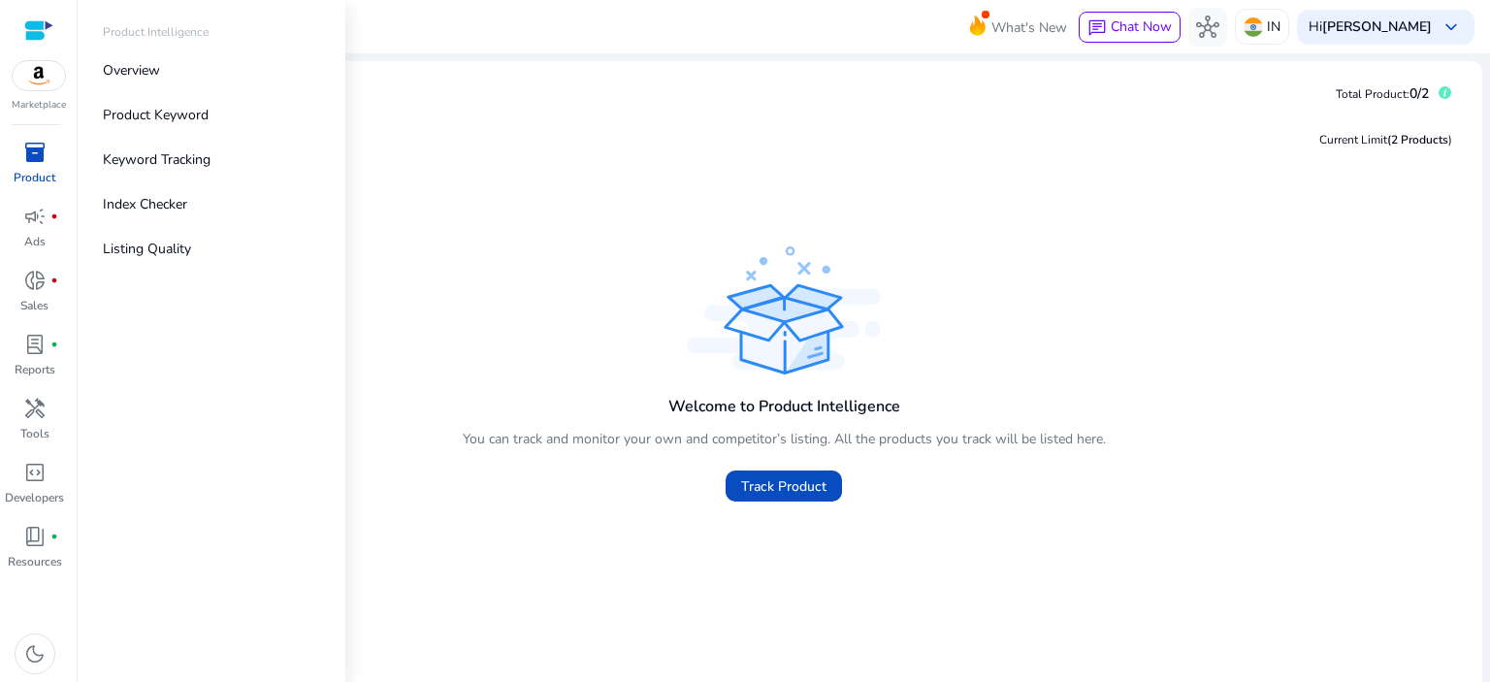
click at [175, 32] on p "Product Intelligence" at bounding box center [156, 31] width 106 height 17
click at [146, 60] on p "Overview" at bounding box center [131, 70] width 57 height 20
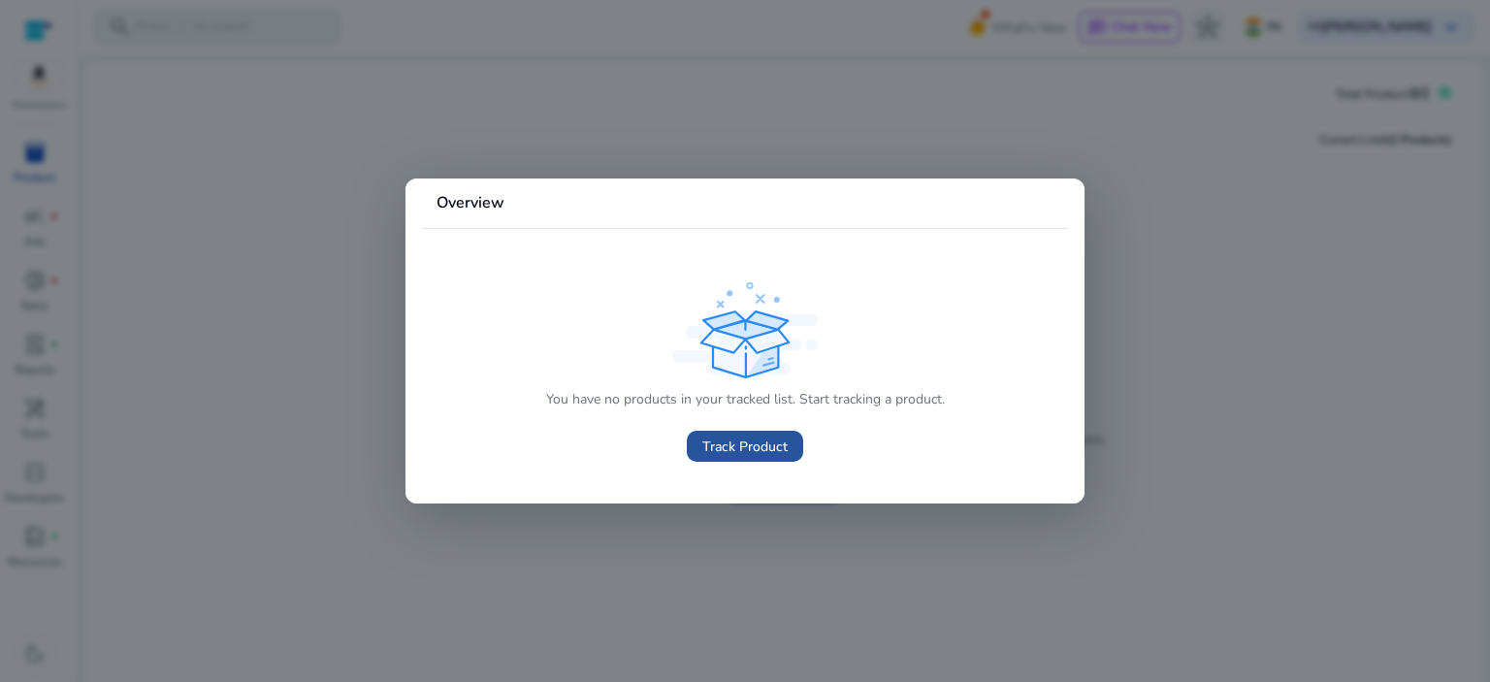
click at [707, 423] on span at bounding box center [745, 446] width 116 height 47
